Goal: Information Seeking & Learning: Learn about a topic

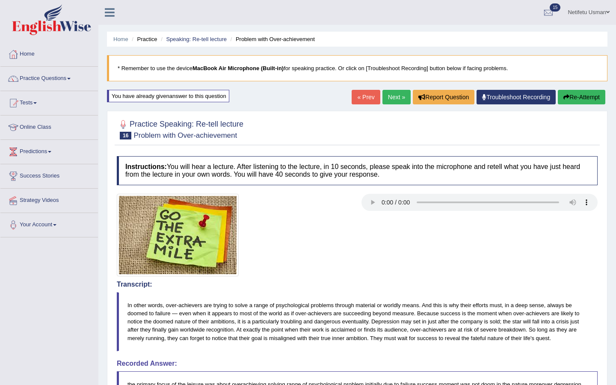
click at [574, 97] on button "Re-Attempt" at bounding box center [581, 97] width 47 height 15
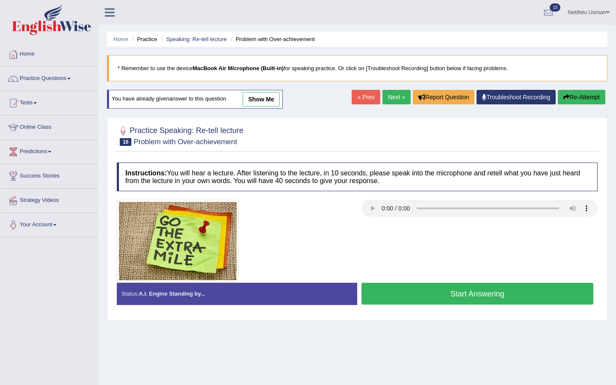
click at [430, 288] on button "Start Answering" at bounding box center [477, 294] width 232 height 22
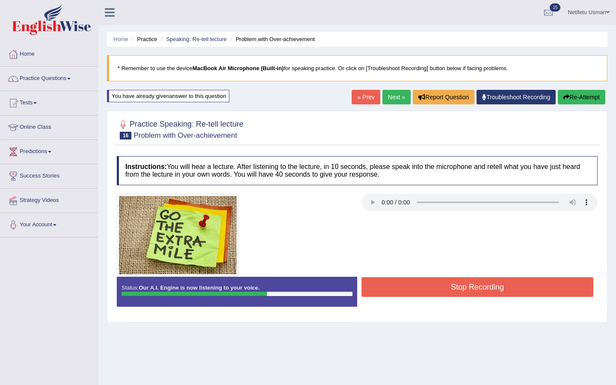
click at [430, 288] on button "Stop Recording" at bounding box center [477, 287] width 232 height 20
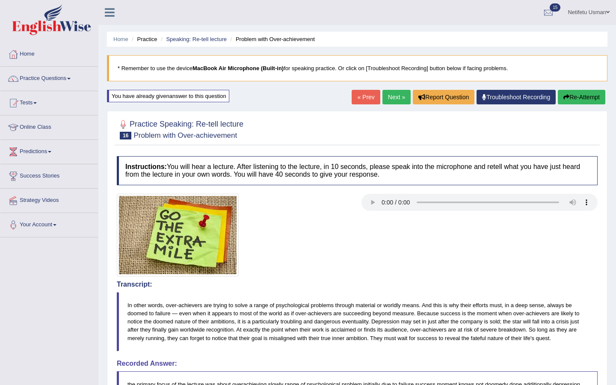
click at [577, 104] on button "Re-Attempt" at bounding box center [581, 97] width 47 height 15
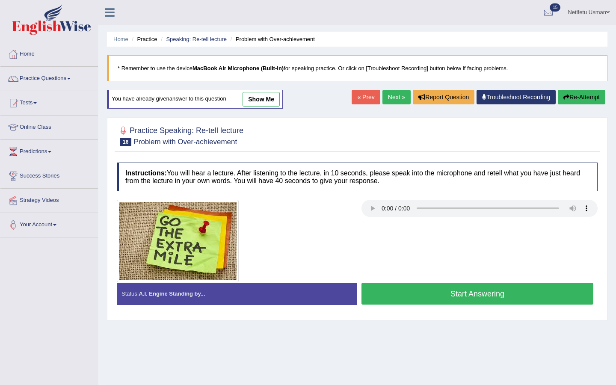
click at [483, 296] on button "Start Answering" at bounding box center [477, 294] width 232 height 22
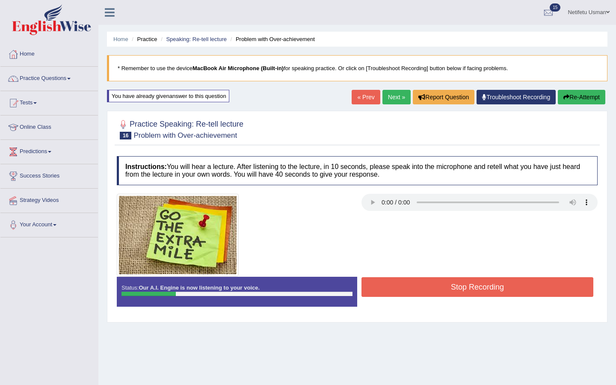
click at [573, 103] on button "Re-Attempt" at bounding box center [581, 97] width 47 height 15
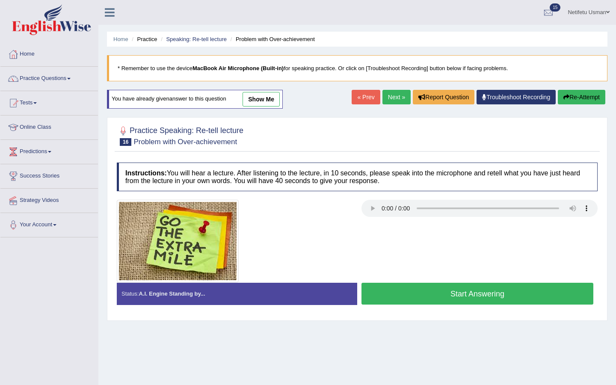
click at [431, 297] on button "Start Answering" at bounding box center [477, 294] width 232 height 22
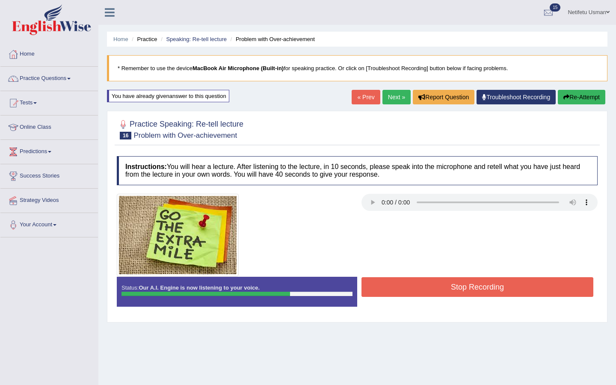
click at [429, 290] on button "Stop Recording" at bounding box center [477, 287] width 232 height 20
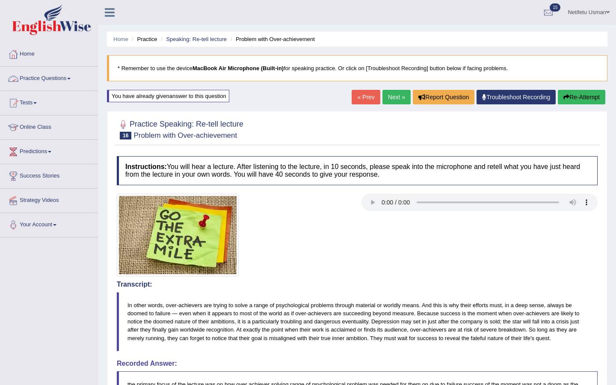
click at [73, 83] on link "Practice Questions" at bounding box center [49, 77] width 98 height 21
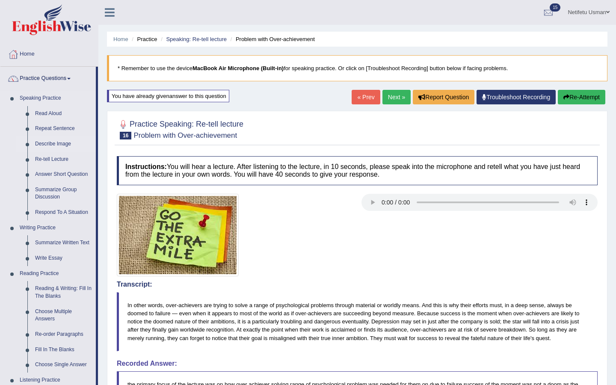
click at [41, 143] on link "Describe Image" at bounding box center [63, 143] width 65 height 15
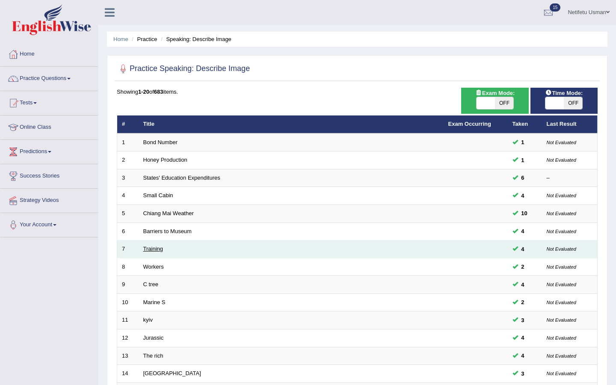
click at [149, 249] on link "Training" at bounding box center [153, 249] width 20 height 6
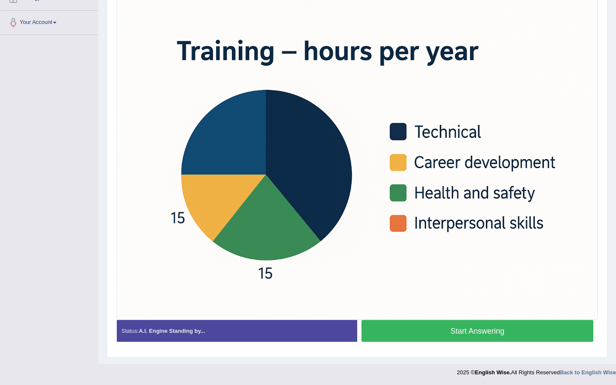
scroll to position [203, 0]
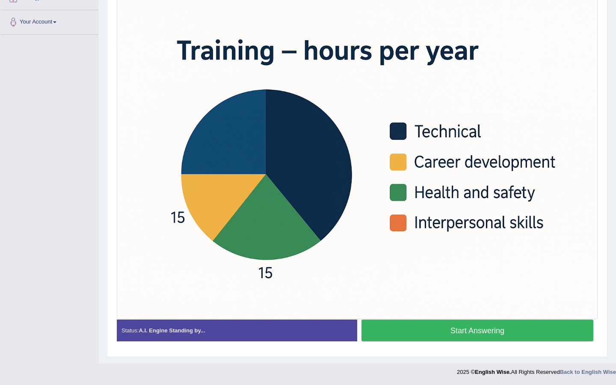
click at [418, 328] on button "Start Answering" at bounding box center [477, 331] width 232 height 22
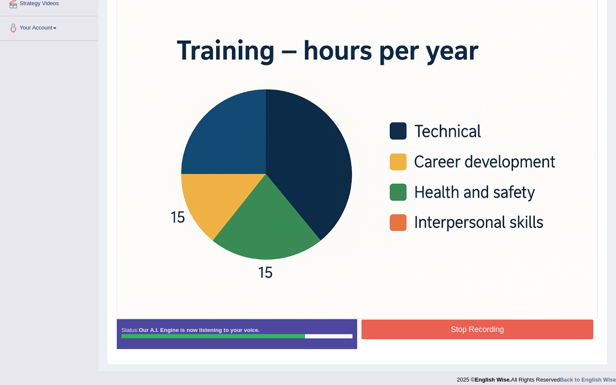
click at [413, 330] on button "Stop Recording" at bounding box center [477, 330] width 232 height 20
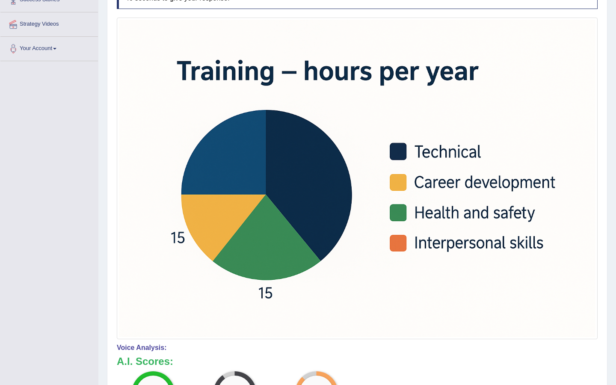
scroll to position [20, 0]
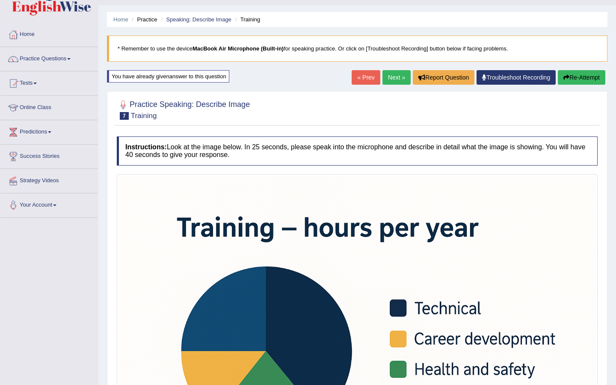
click at [567, 82] on button "Re-Attempt" at bounding box center [581, 77] width 47 height 15
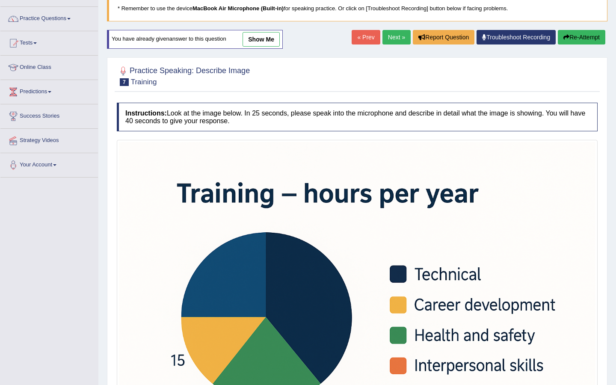
scroll to position [203, 0]
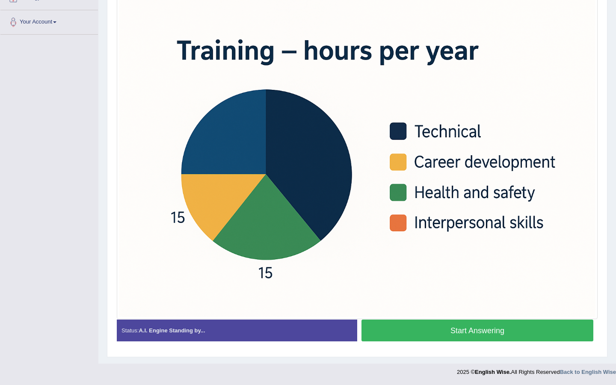
click at [416, 329] on button "Start Answering" at bounding box center [477, 331] width 232 height 22
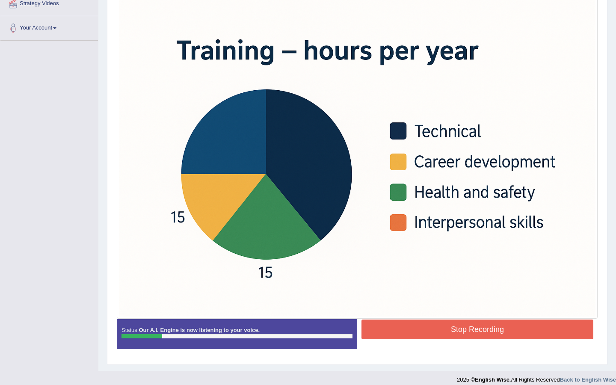
click at [416, 329] on button "Stop Recording" at bounding box center [477, 330] width 232 height 20
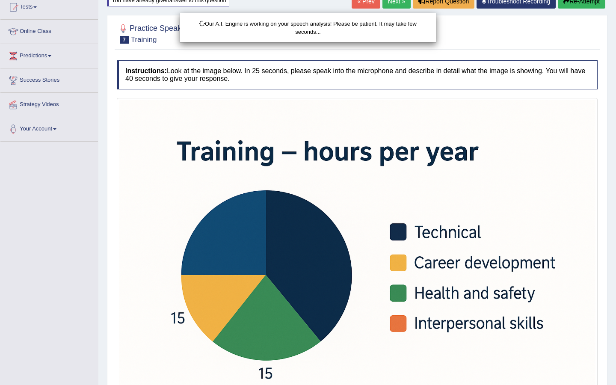
scroll to position [80, 0]
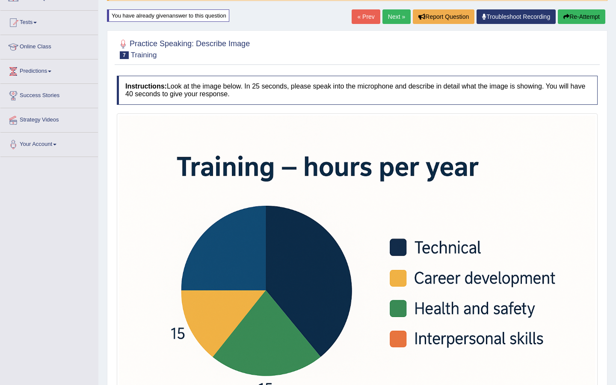
click at [585, 18] on button "Re-Attempt" at bounding box center [581, 16] width 47 height 15
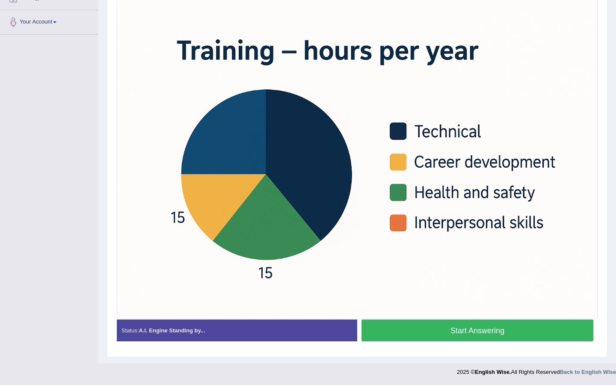
click at [462, 337] on button "Start Answering" at bounding box center [477, 331] width 232 height 22
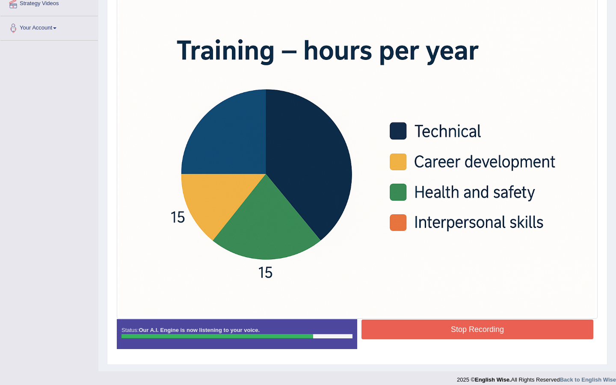
click at [462, 337] on button "Stop Recording" at bounding box center [477, 330] width 232 height 20
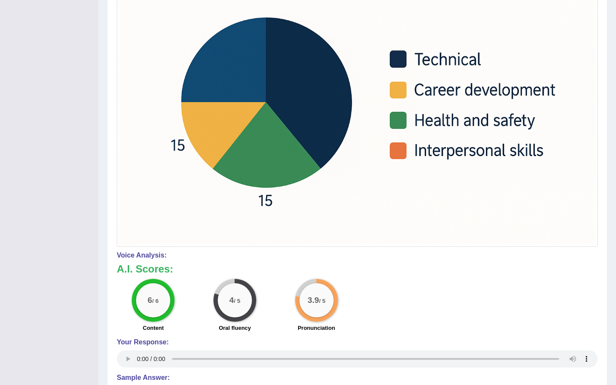
scroll to position [0, 0]
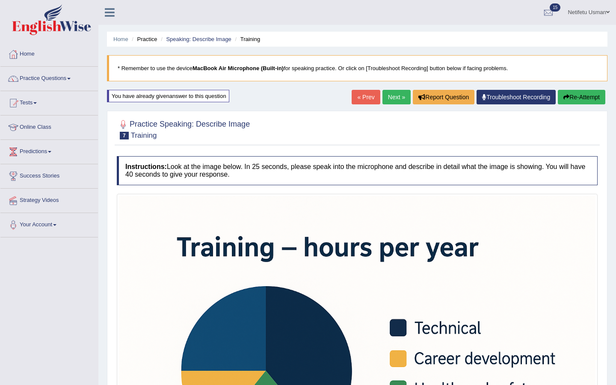
click at [577, 97] on button "Re-Attempt" at bounding box center [581, 97] width 47 height 15
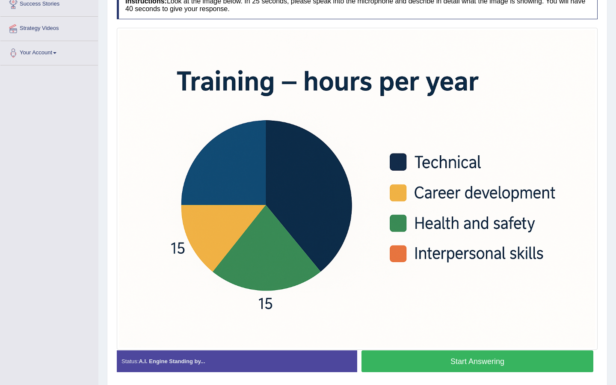
scroll to position [184, 0]
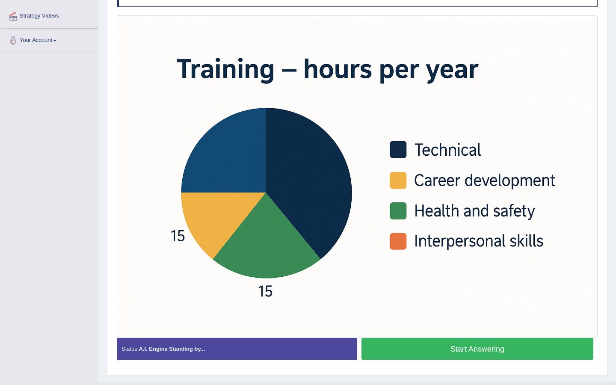
click at [424, 345] on button "Start Answering" at bounding box center [477, 349] width 232 height 22
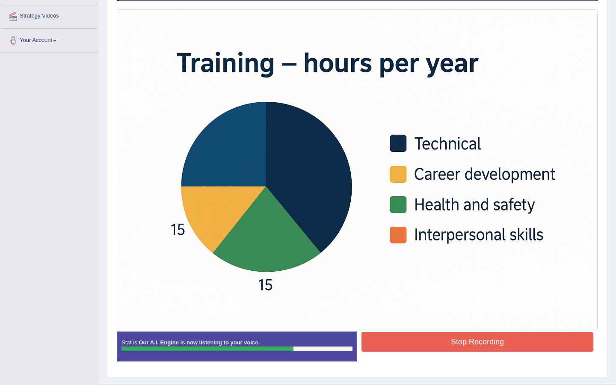
click at [424, 345] on button "Stop Recording" at bounding box center [477, 342] width 232 height 20
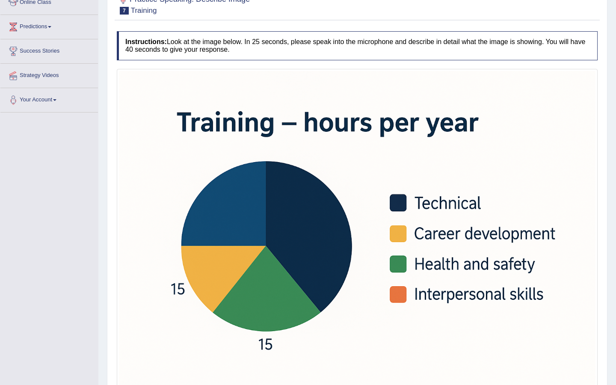
scroll to position [0, 0]
